Goal: Information Seeking & Learning: Learn about a topic

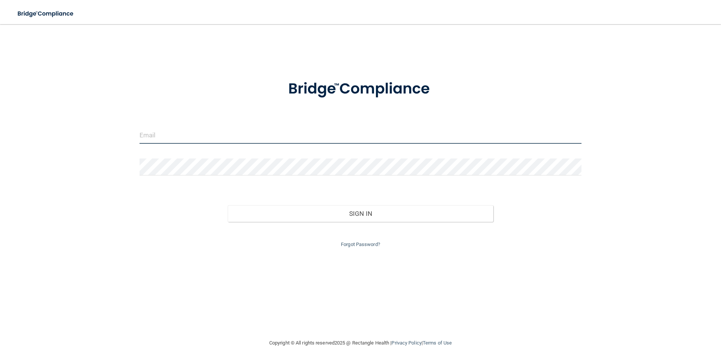
click at [183, 136] on input "email" at bounding box center [360, 135] width 442 height 17
click at [232, 136] on input "email" at bounding box center [360, 135] width 442 height 17
type input "[EMAIL_ADDRESS][PERSON_NAME][DOMAIN_NAME]"
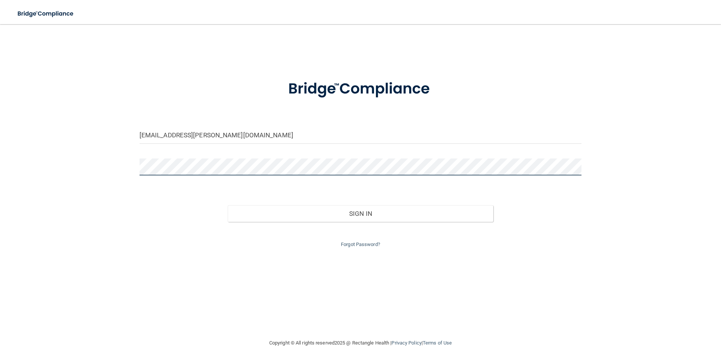
click at [228, 205] on button "Sign In" at bounding box center [360, 213] width 265 height 17
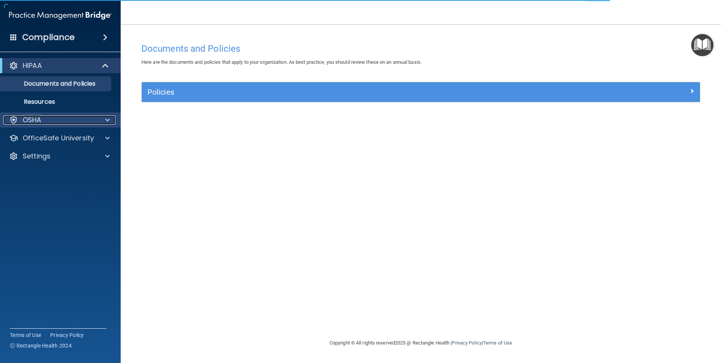
click at [106, 123] on span at bounding box center [107, 119] width 5 height 9
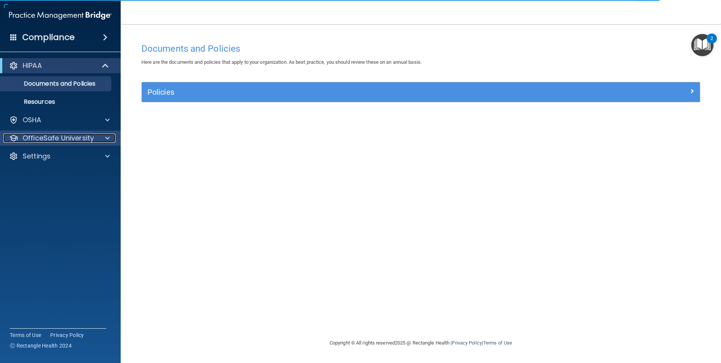
click at [110, 139] on div at bounding box center [106, 137] width 19 height 9
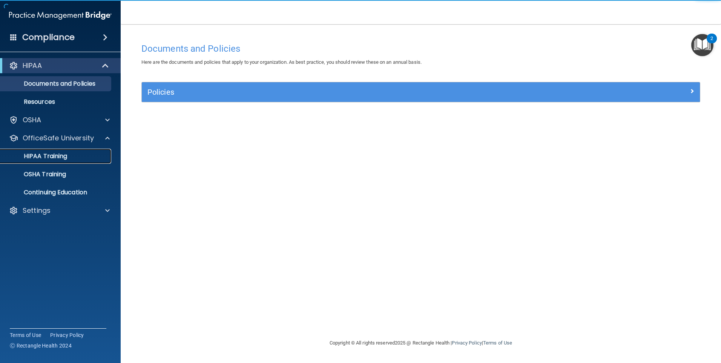
click at [56, 158] on p "HIPAA Training" at bounding box center [36, 156] width 62 height 8
